Goal: Use online tool/utility: Use online tool/utility

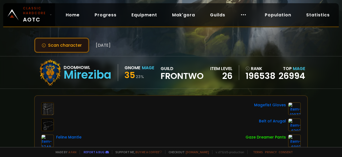
click at [66, 46] on button "Scan character" at bounding box center [61, 44] width 55 height 15
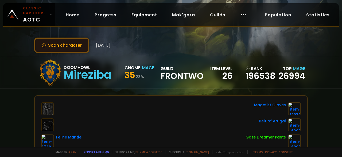
click at [66, 46] on button "Scan character" at bounding box center [61, 44] width 55 height 15
click at [66, 44] on button "Scan character" at bounding box center [61, 44] width 55 height 15
click at [64, 42] on button "Scan character" at bounding box center [61, 44] width 55 height 15
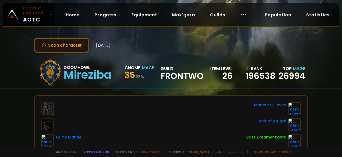
click at [64, 42] on button "Scan character" at bounding box center [61, 44] width 55 height 15
click at [75, 47] on button "Scan character" at bounding box center [61, 44] width 55 height 15
click at [65, 43] on button "Scan character" at bounding box center [61, 44] width 55 height 15
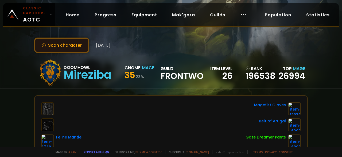
click at [65, 43] on button "Scan character" at bounding box center [61, 44] width 55 height 15
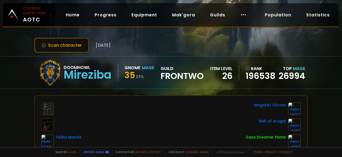
click at [83, 78] on div "Mireziba" at bounding box center [88, 75] width 48 height 8
click at [139, 66] on div "Gnome" at bounding box center [133, 67] width 16 height 7
click at [163, 74] on span "Frontwo" at bounding box center [182, 76] width 43 height 8
click at [179, 74] on span "Frontwo" at bounding box center [182, 76] width 43 height 8
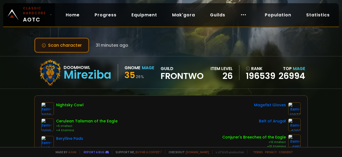
click at [68, 45] on button "Scan character" at bounding box center [61, 44] width 55 height 15
click at [70, 45] on button "Scan character" at bounding box center [61, 44] width 55 height 15
